Goal: Task Accomplishment & Management: Manage account settings

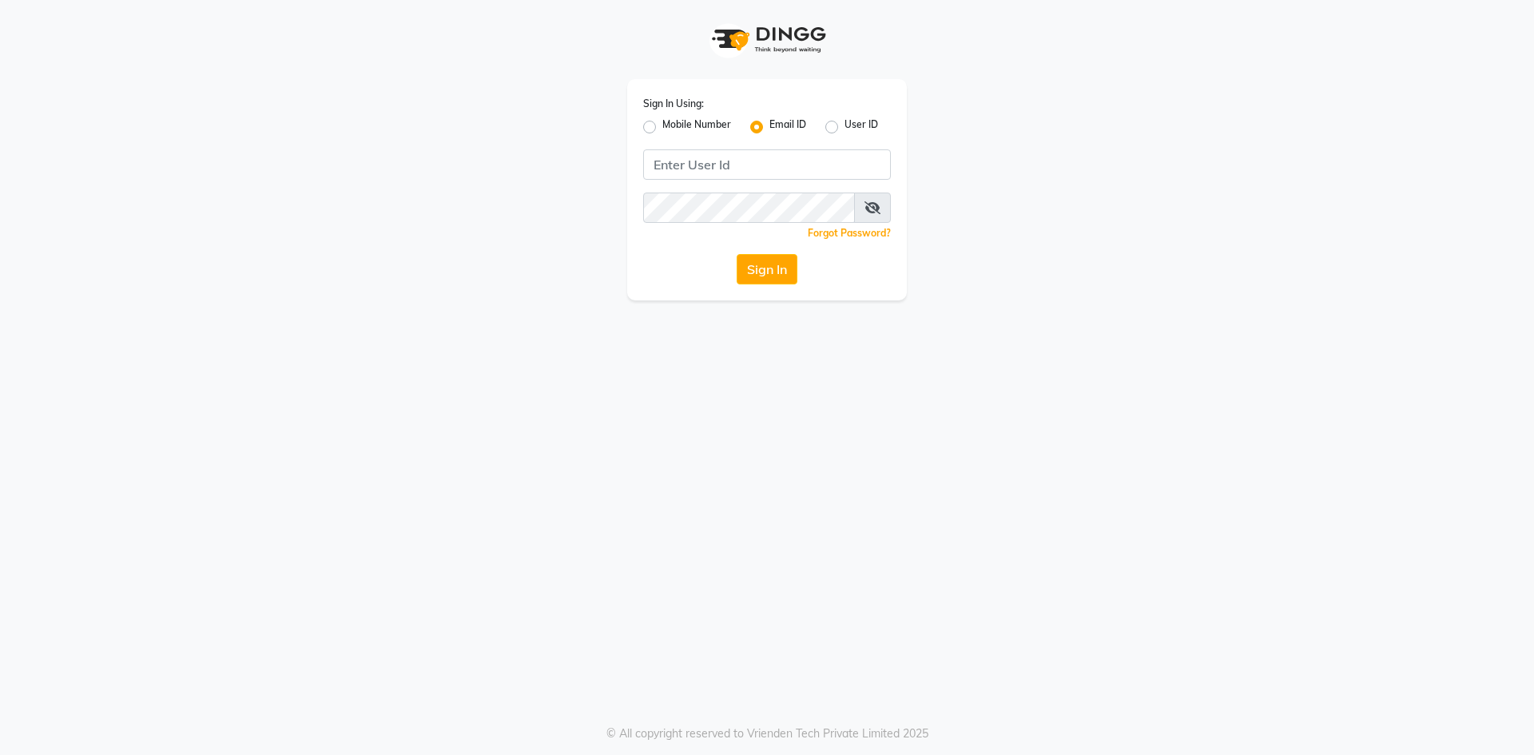
click at [662, 129] on label "Mobile Number" at bounding box center [696, 126] width 69 height 19
click at [662, 128] on input "Mobile Number" at bounding box center [667, 122] width 10 height 10
radio input "true"
radio input "false"
click at [773, 162] on input "Username" at bounding box center [793, 164] width 194 height 30
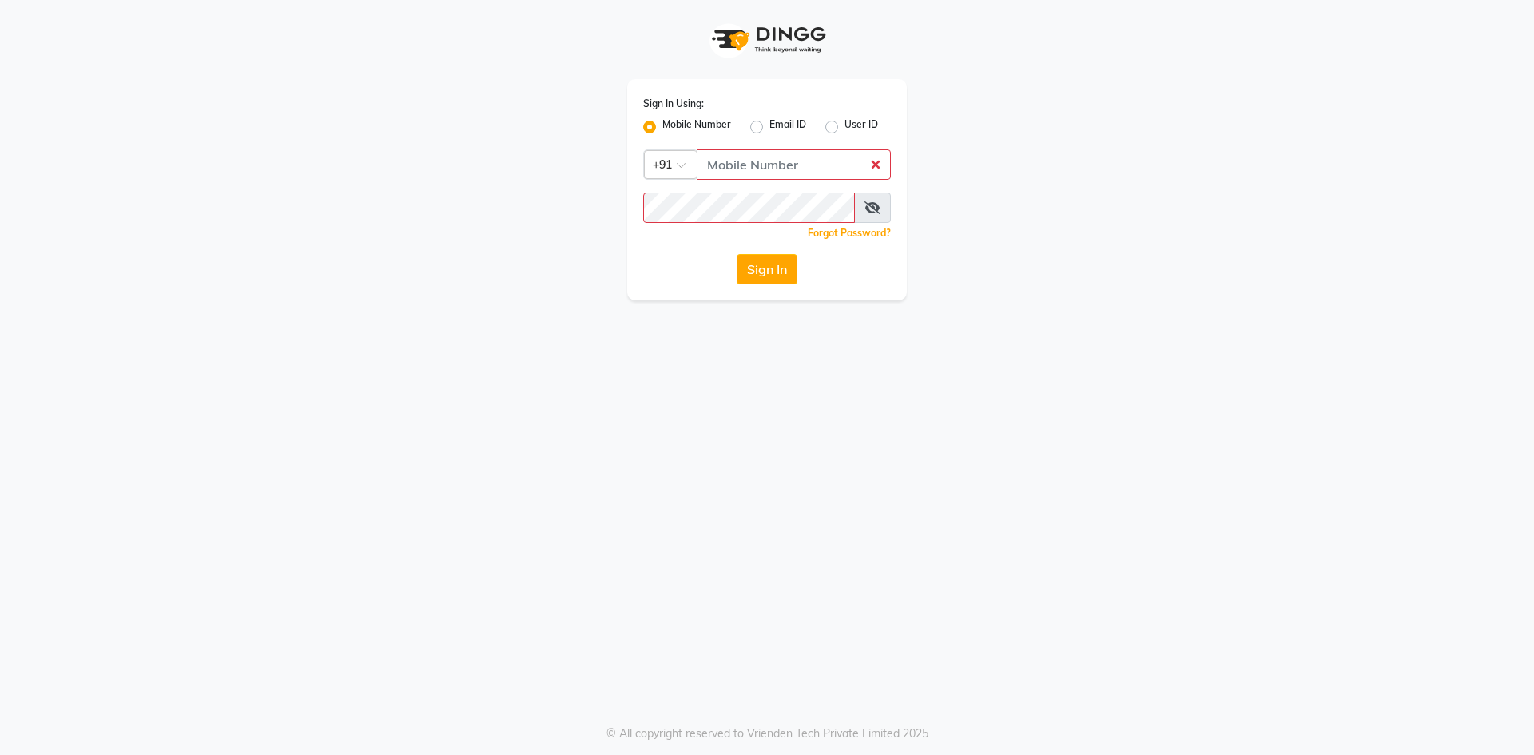
click at [740, 148] on div "Sign In Using: Mobile Number Email ID User ID Country Code × +91 Remember me Fo…" at bounding box center [767, 189] width 280 height 221
drag, startPoint x: 746, startPoint y: 149, endPoint x: 749, endPoint y: 166, distance: 17.1
click at [749, 166] on input "Username" at bounding box center [793, 164] width 194 height 30
type input "6395040432"
click at [776, 265] on button "Sign In" at bounding box center [766, 269] width 61 height 30
